Goal: Information Seeking & Learning: Learn about a topic

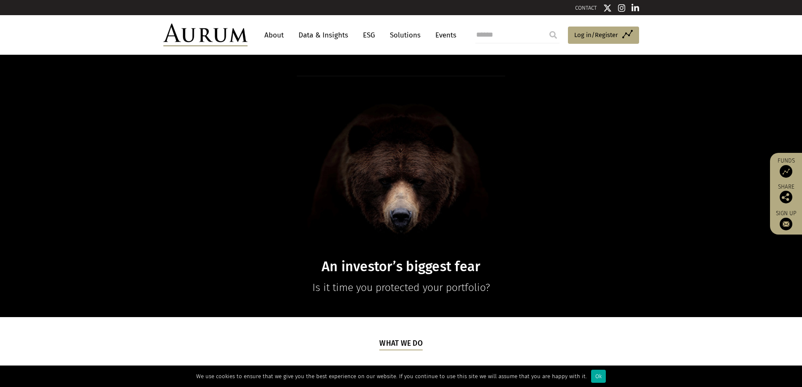
click at [281, 34] on link "About" at bounding box center [274, 35] width 28 height 16
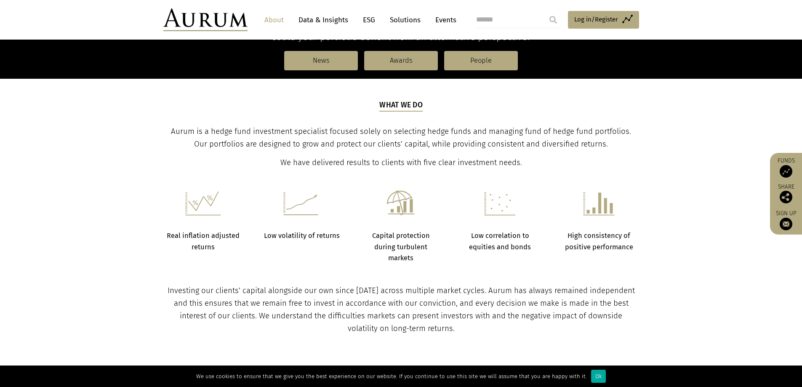
scroll to position [253, 0]
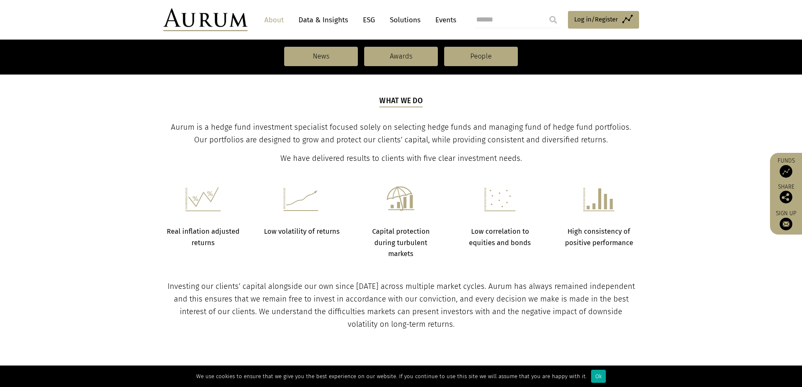
click at [429, 127] on span "Aurum is a hedge fund investment specialist focused solely on selecting hedge f…" at bounding box center [401, 133] width 460 height 22
drag, startPoint x: 417, startPoint y: 126, endPoint x: 406, endPoint y: 126, distance: 11.4
click at [417, 126] on span "Aurum is a hedge fund investment specialist focused solely on selecting hedge f…" at bounding box center [401, 133] width 460 height 22
click at [405, 126] on span "Aurum is a hedge fund investment specialist focused solely on selecting hedge f…" at bounding box center [401, 133] width 460 height 22
click at [390, 127] on span "Aurum is a hedge fund investment specialist focused solely on selecting hedge f…" at bounding box center [401, 133] width 460 height 22
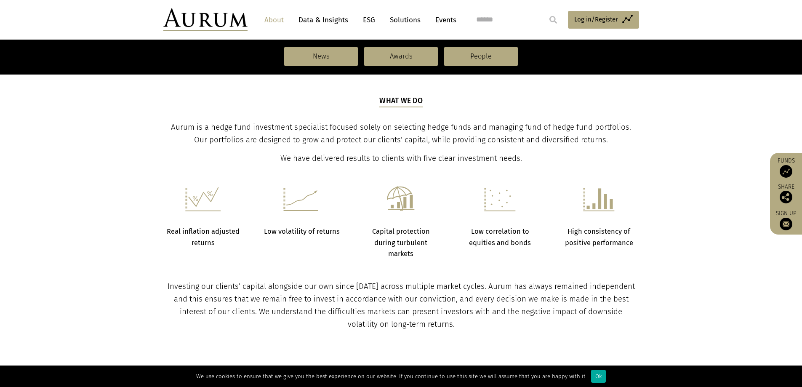
click at [381, 127] on span "Aurum is a hedge fund investment specialist focused solely on selecting hedge f…" at bounding box center [401, 133] width 460 height 22
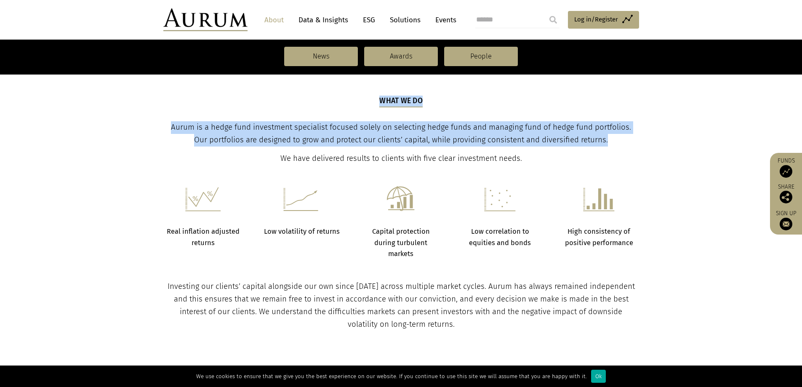
drag, startPoint x: 164, startPoint y: 127, endPoint x: 600, endPoint y: 144, distance: 436.4
click at [600, 144] on div "What we do Aurum is a hedge fund investment specialist focused solely on select…" at bounding box center [401, 130] width 492 height 69
click at [271, 143] on span "Aurum is a hedge fund investment specialist focused solely on selecting hedge f…" at bounding box center [401, 133] width 460 height 22
drag, startPoint x: 164, startPoint y: 128, endPoint x: 605, endPoint y: 136, distance: 440.8
click at [605, 136] on p "Aurum is a hedge fund investment specialist focused solely on selecting hedge f…" at bounding box center [401, 133] width 474 height 25
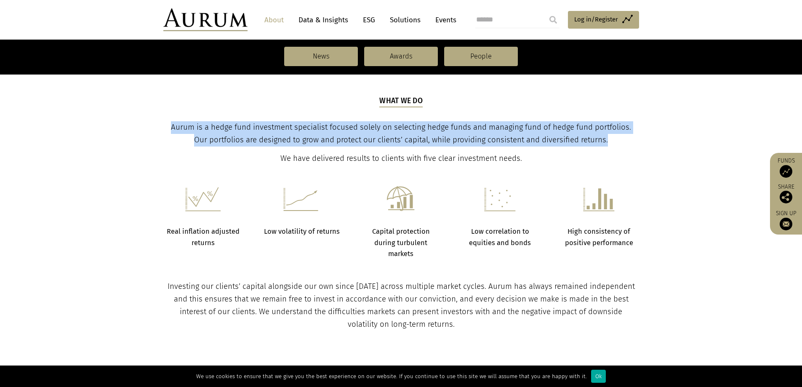
copy span "Aurum is a hedge fund investment specialist focused solely on selecting hedge f…"
